Goal: Task Accomplishment & Management: Complete application form

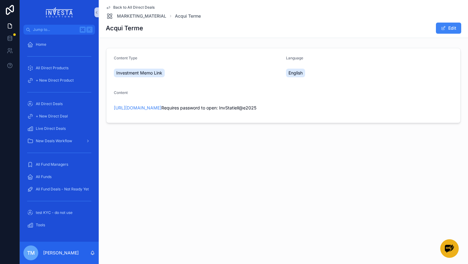
click at [121, 6] on span "Back to All Direct Deals" at bounding box center [133, 7] width 41 height 5
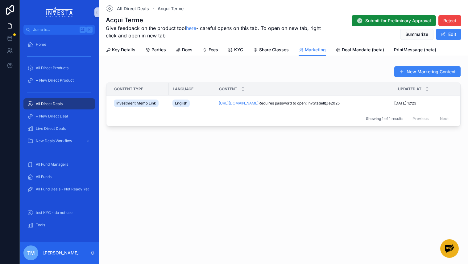
click at [57, 104] on span "All Direct Deals" at bounding box center [49, 103] width 27 height 5
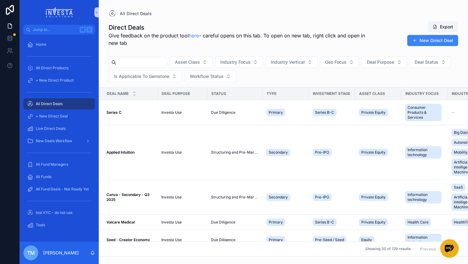
click at [138, 64] on input "scrollable content" at bounding box center [141, 62] width 51 height 9
type input "*****"
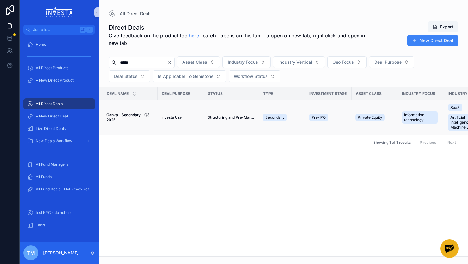
click at [124, 115] on strong "Canva - Secondary - Q3 2025" at bounding box center [129, 117] width 44 height 10
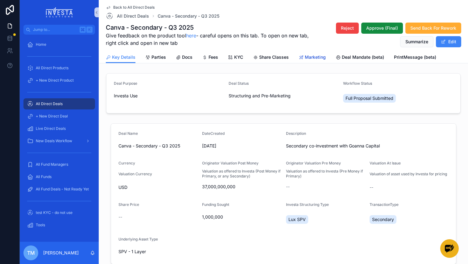
click at [314, 58] on span "Marketing" at bounding box center [315, 57] width 21 height 6
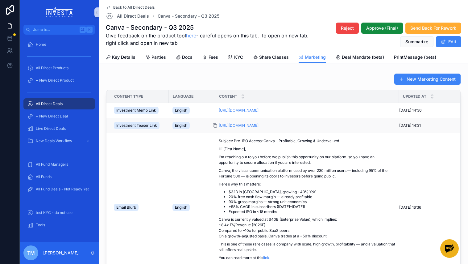
click at [215, 126] on icon "scrollable content" at bounding box center [215, 125] width 5 height 5
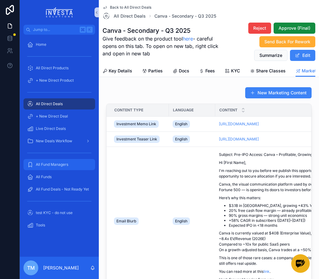
click at [51, 167] on div "All Fund Managers" at bounding box center [59, 164] width 64 height 10
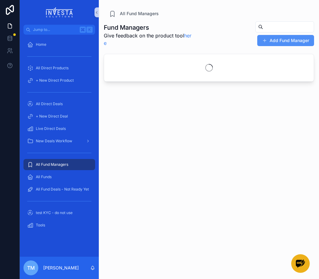
click at [288, 40] on button "Add Fund Manager" at bounding box center [285, 40] width 57 height 11
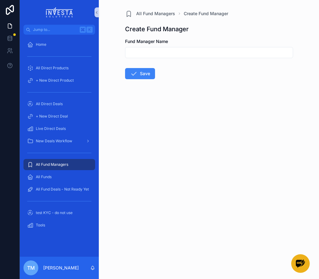
click at [177, 54] on input "scrollable content" at bounding box center [208, 52] width 167 height 9
type input "**********"
click at [137, 73] on button "Save" at bounding box center [140, 73] width 30 height 11
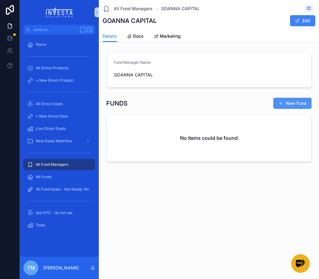
click at [302, 101] on button "New Fund" at bounding box center [292, 103] width 38 height 11
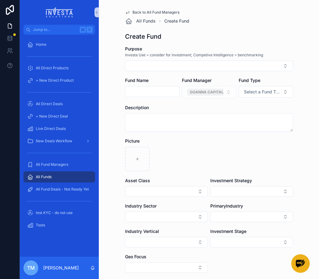
click at [151, 94] on input "scrollable content" at bounding box center [152, 91] width 54 height 9
click at [176, 91] on input "**********" at bounding box center [152, 91] width 54 height 9
type input "**********"
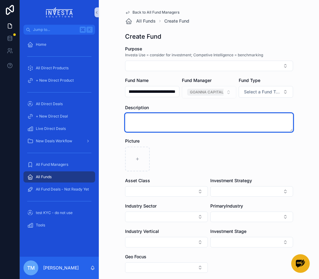
scroll to position [0, 0]
click at [178, 115] on textarea "scrollable content" at bounding box center [209, 122] width 168 height 19
type textarea "*"
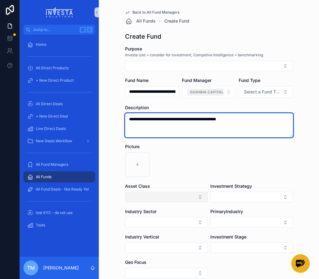
type textarea "**********"
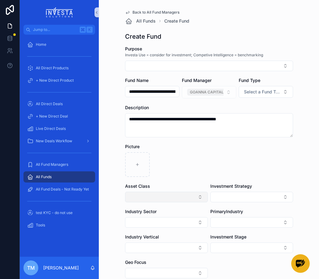
click at [142, 197] on button "Select Button" at bounding box center [166, 196] width 83 height 10
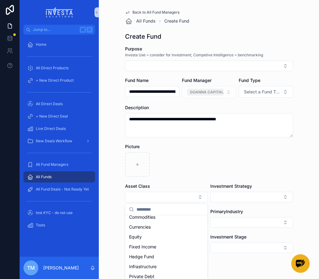
scroll to position [19, 0]
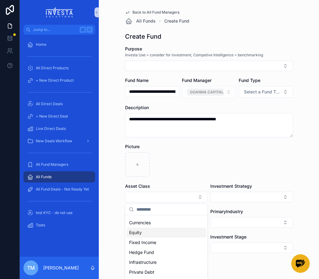
click at [146, 234] on div "Equity" at bounding box center [167, 232] width 80 height 10
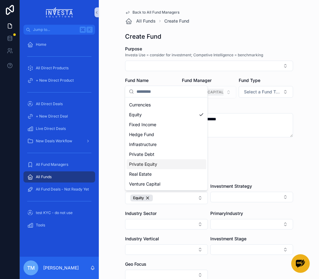
click at [155, 163] on span "Private Equity" at bounding box center [143, 164] width 28 height 6
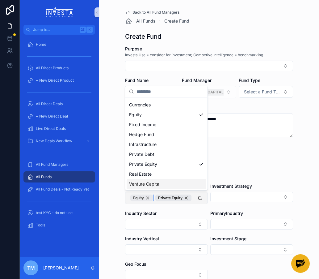
click at [148, 198] on div "Equity" at bounding box center [141, 197] width 23 height 7
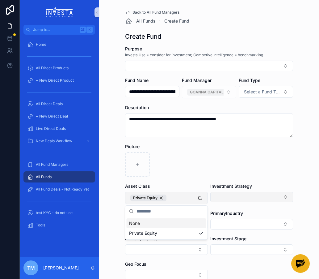
scroll to position [0, 0]
click at [248, 192] on button "Select Button" at bounding box center [251, 196] width 83 height 10
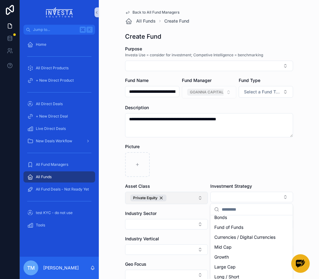
scroll to position [58, 0]
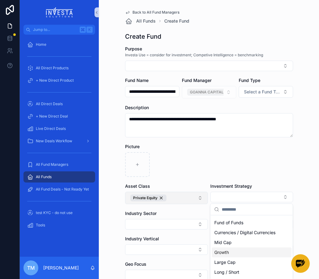
click at [235, 254] on div "Growth" at bounding box center [252, 252] width 80 height 10
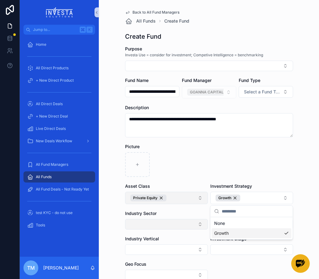
click at [163, 222] on button "Select Button" at bounding box center [166, 224] width 83 height 10
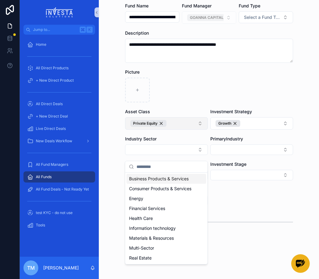
scroll to position [87, 0]
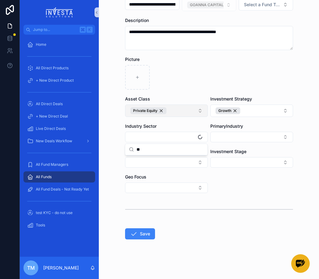
type input "*"
type input "***"
click at [151, 163] on span "Information technology" at bounding box center [152, 161] width 47 height 6
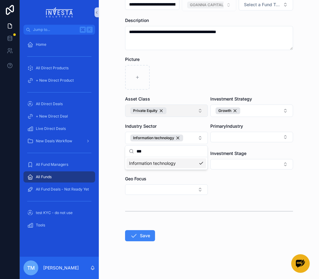
click at [235, 199] on form "**********" at bounding box center [209, 120] width 168 height 322
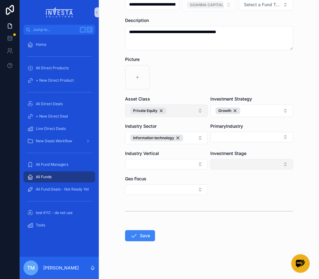
click at [237, 167] on button "Select Button" at bounding box center [251, 164] width 83 height 10
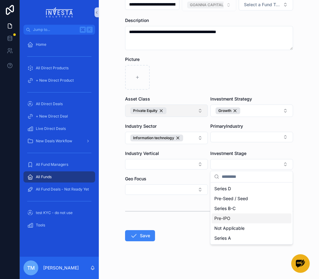
click at [237, 215] on div "Pre-IPO" at bounding box center [252, 218] width 80 height 10
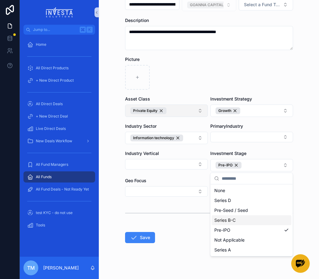
click at [243, 219] on div "Series B-C" at bounding box center [252, 220] width 80 height 10
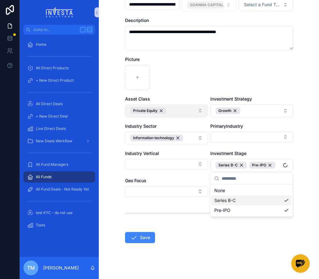
click at [190, 233] on form "**********" at bounding box center [209, 121] width 168 height 324
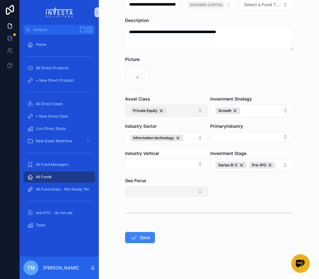
click at [186, 193] on button "Select Button" at bounding box center [166, 191] width 83 height 10
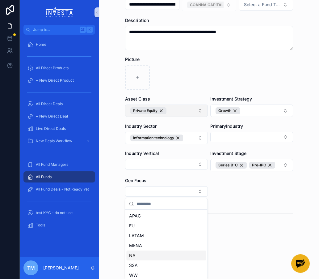
click at [144, 251] on div "NA" at bounding box center [167, 255] width 80 height 10
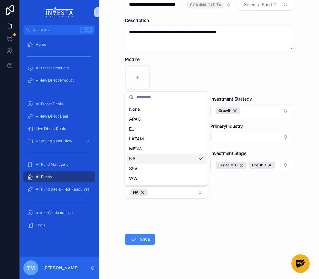
click at [198, 218] on div "**********" at bounding box center [169, 139] width 299 height 279
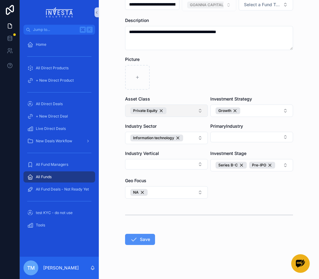
click at [138, 241] on button "Save" at bounding box center [140, 238] width 30 height 11
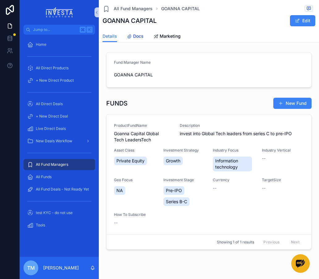
click at [138, 38] on span "Docs" at bounding box center [138, 36] width 10 height 6
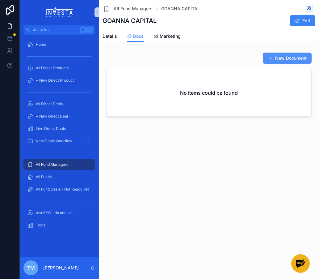
click at [284, 54] on button "New Document" at bounding box center [287, 57] width 49 height 11
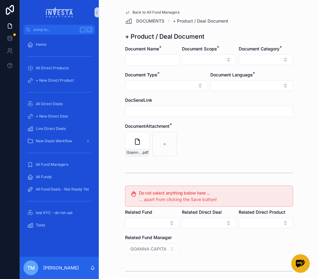
click at [142, 60] on input "scrollable content" at bounding box center [152, 60] width 54 height 9
type input "*****"
click at [215, 57] on button "Select Button" at bounding box center [209, 59] width 54 height 10
click at [191, 93] on div "Fund" at bounding box center [209, 94] width 74 height 10
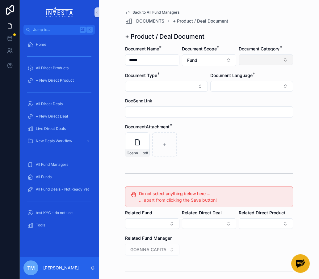
click at [258, 57] on button "Select Button" at bounding box center [266, 59] width 54 height 10
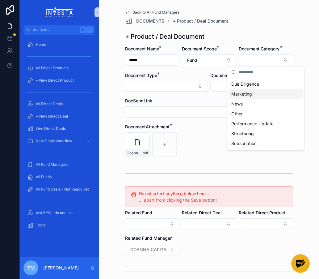
click at [252, 91] on div "Marketing" at bounding box center [266, 94] width 74 height 10
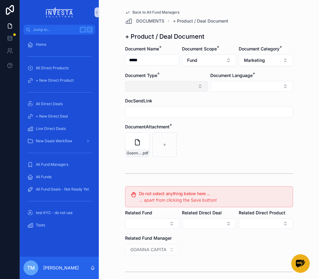
click at [169, 86] on button "Select Button" at bounding box center [166, 86] width 83 height 10
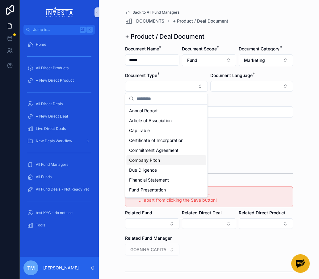
click at [169, 157] on div "Company Pitch" at bounding box center [167, 160] width 80 height 10
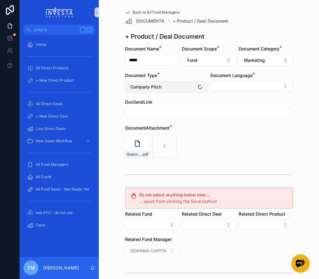
click at [172, 87] on button "Company Pitch" at bounding box center [166, 87] width 83 height 12
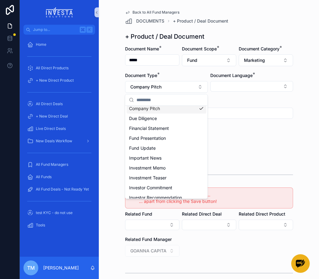
scroll to position [63, 0]
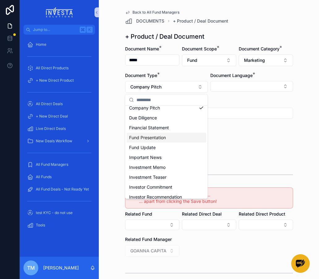
click at [166, 139] on div "Fund Presentation" at bounding box center [167, 137] width 80 height 10
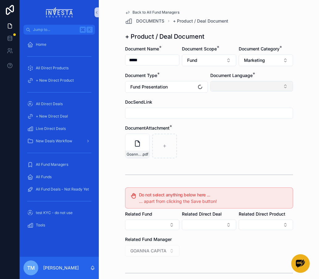
click at [239, 85] on button "Select Button" at bounding box center [251, 86] width 83 height 10
click at [223, 130] on span "English" at bounding box center [221, 130] width 14 height 6
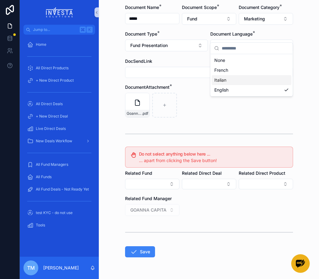
scroll to position [59, 0]
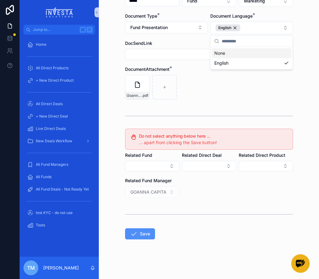
click at [145, 234] on button "Save" at bounding box center [140, 233] width 30 height 11
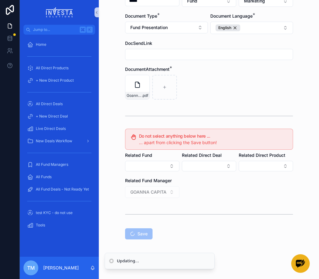
scroll to position [0, 0]
